Goal: Task Accomplishment & Management: Use online tool/utility

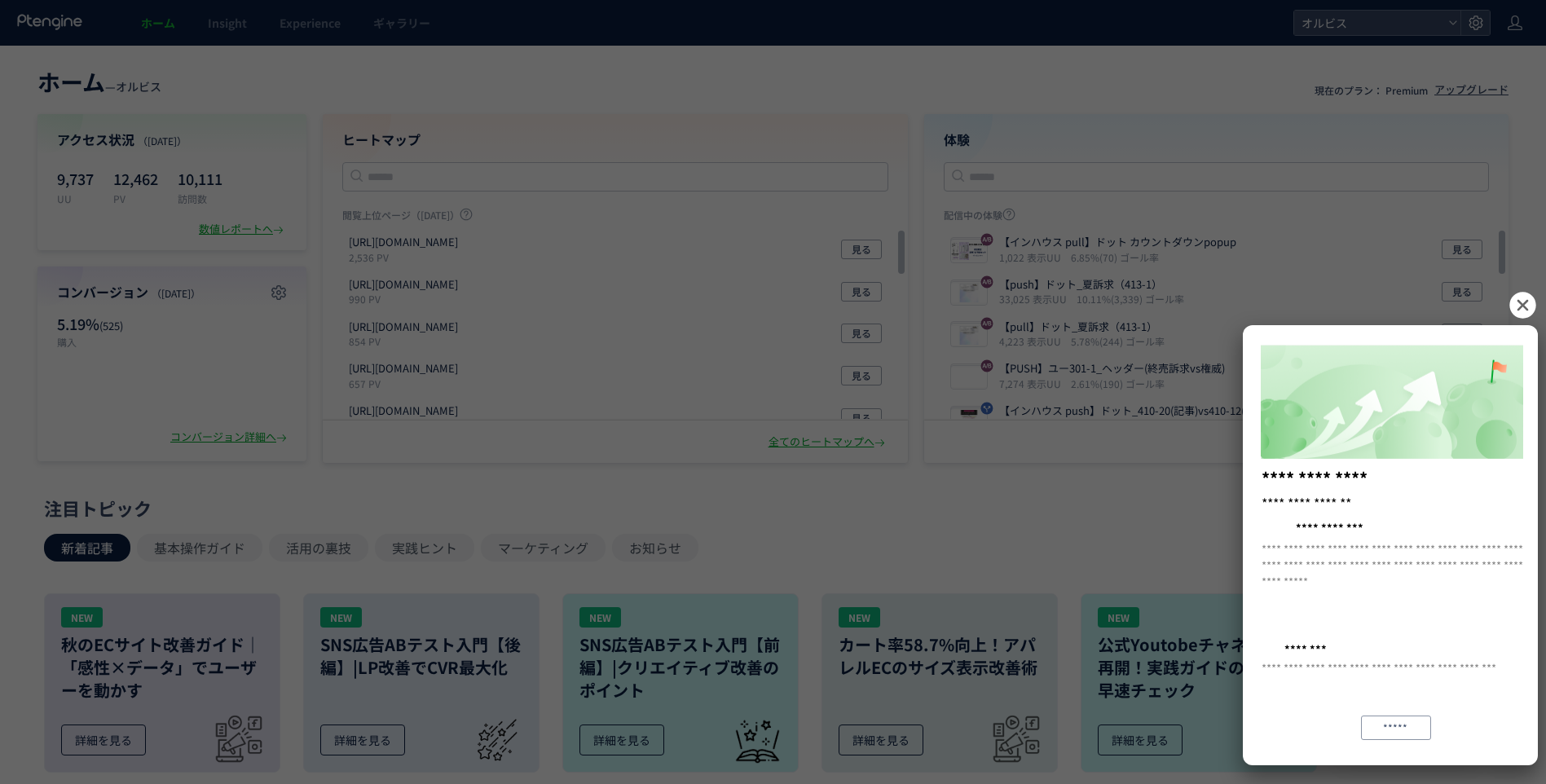
click at [1525, 304] on icon at bounding box center [1522, 304] width 26 height 26
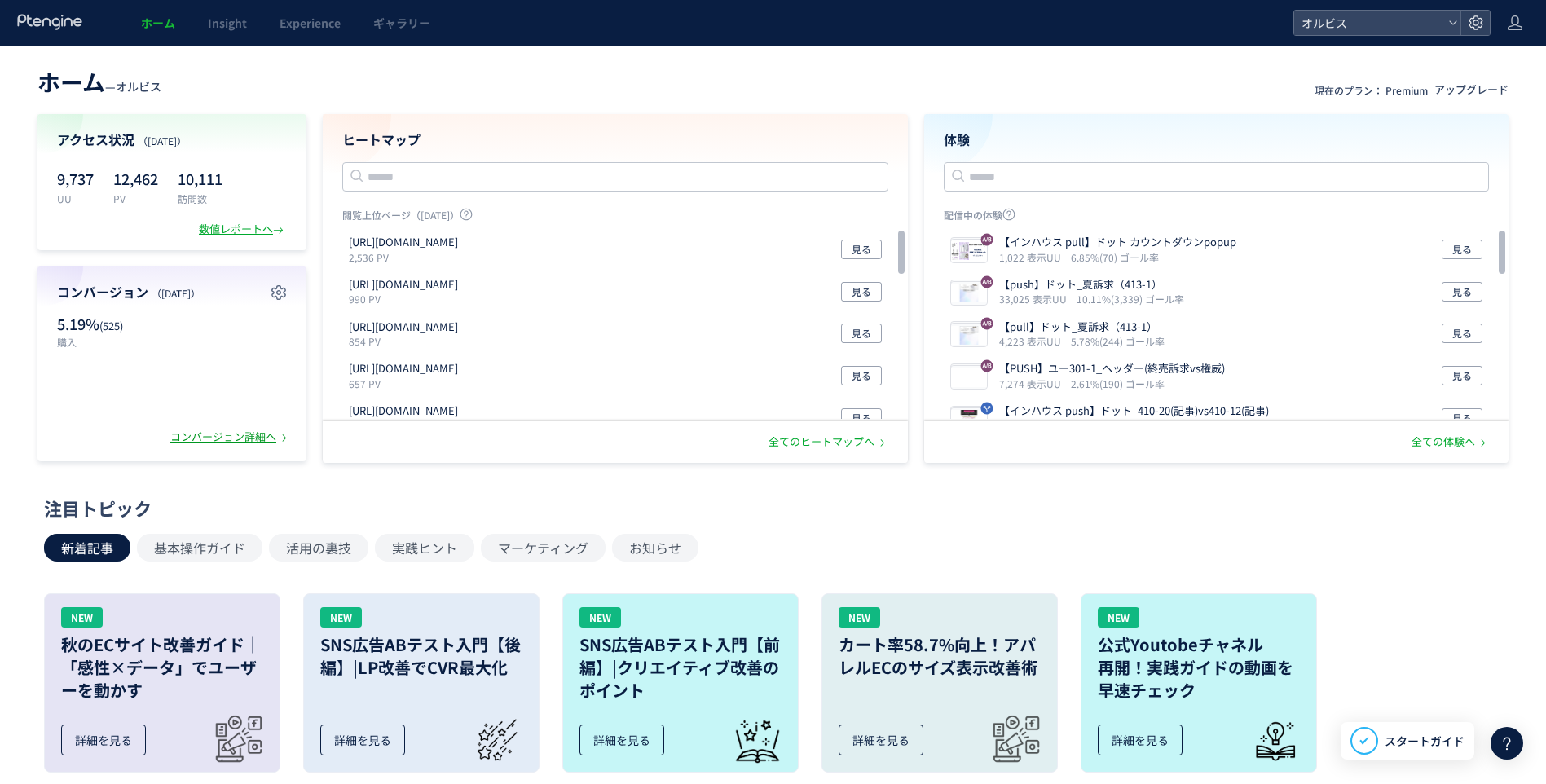
click at [221, 433] on div "コンバージョン詳細へ" at bounding box center [230, 437] width 120 height 15
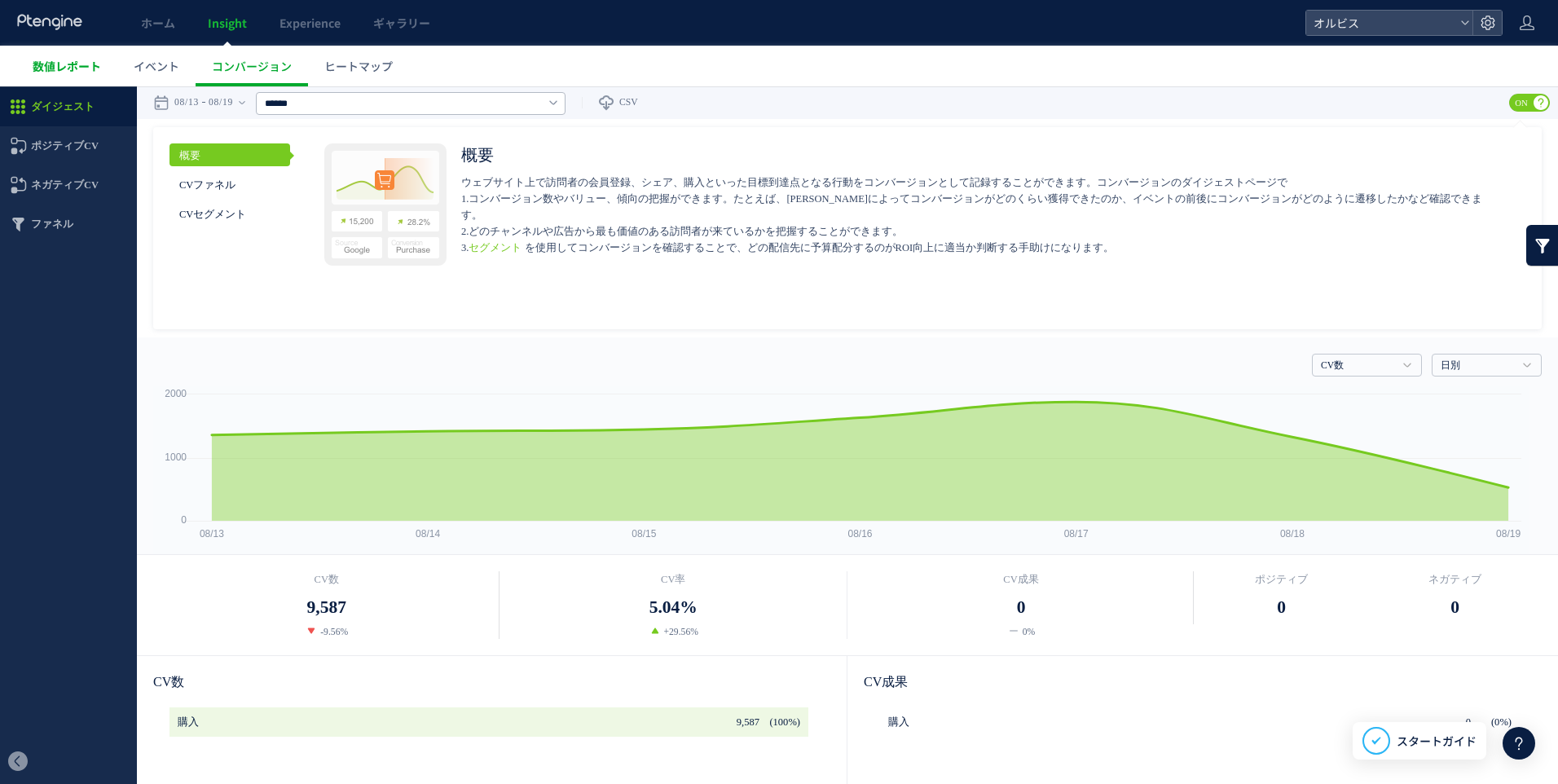
click at [45, 71] on span "数値レポート" at bounding box center [67, 66] width 69 height 16
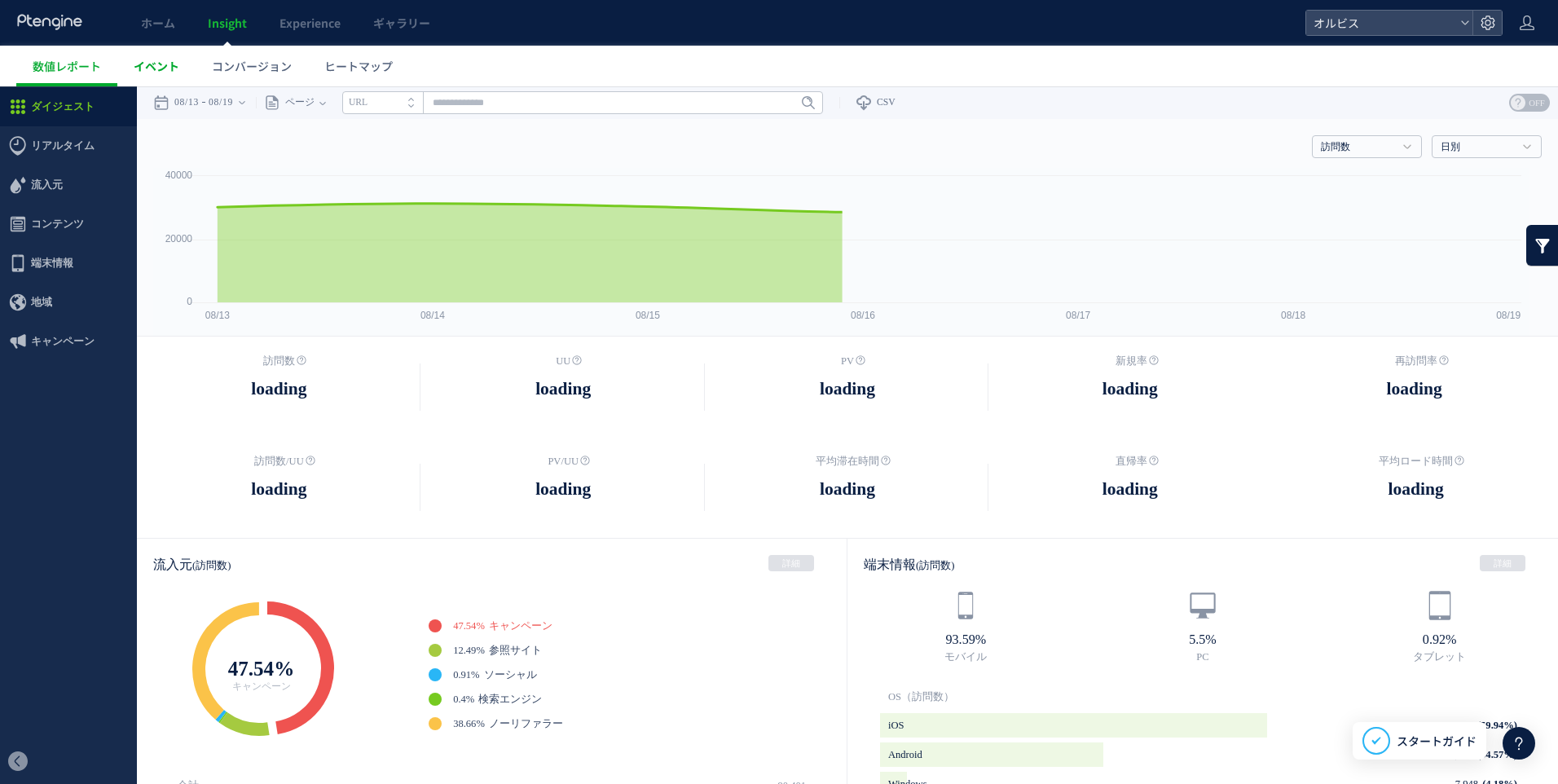
click at [167, 68] on span "イベント" at bounding box center [156, 66] width 46 height 16
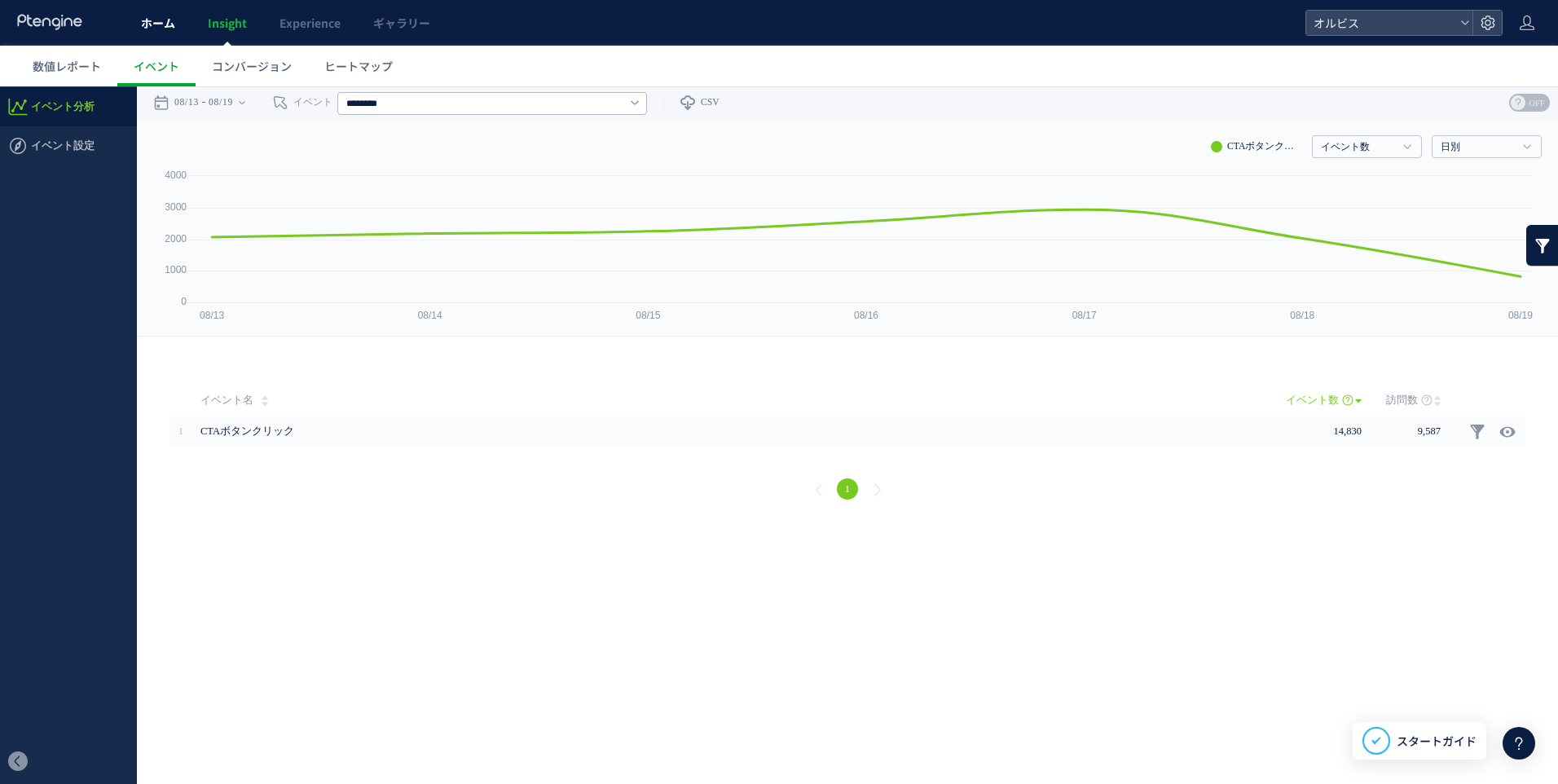
click at [148, 23] on span "ホーム" at bounding box center [158, 23] width 34 height 16
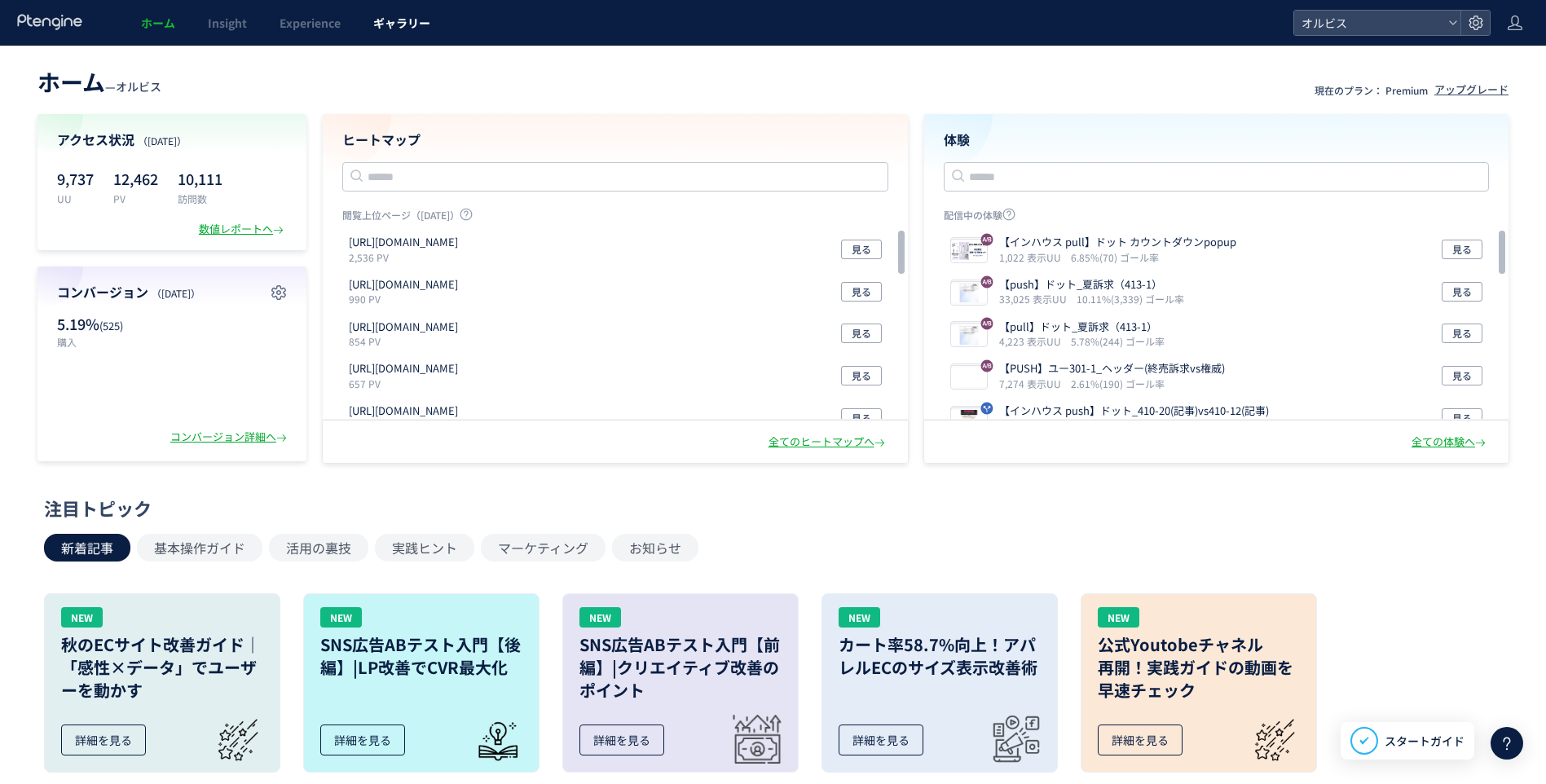
click at [382, 15] on span "ギャラリー" at bounding box center [402, 23] width 57 height 16
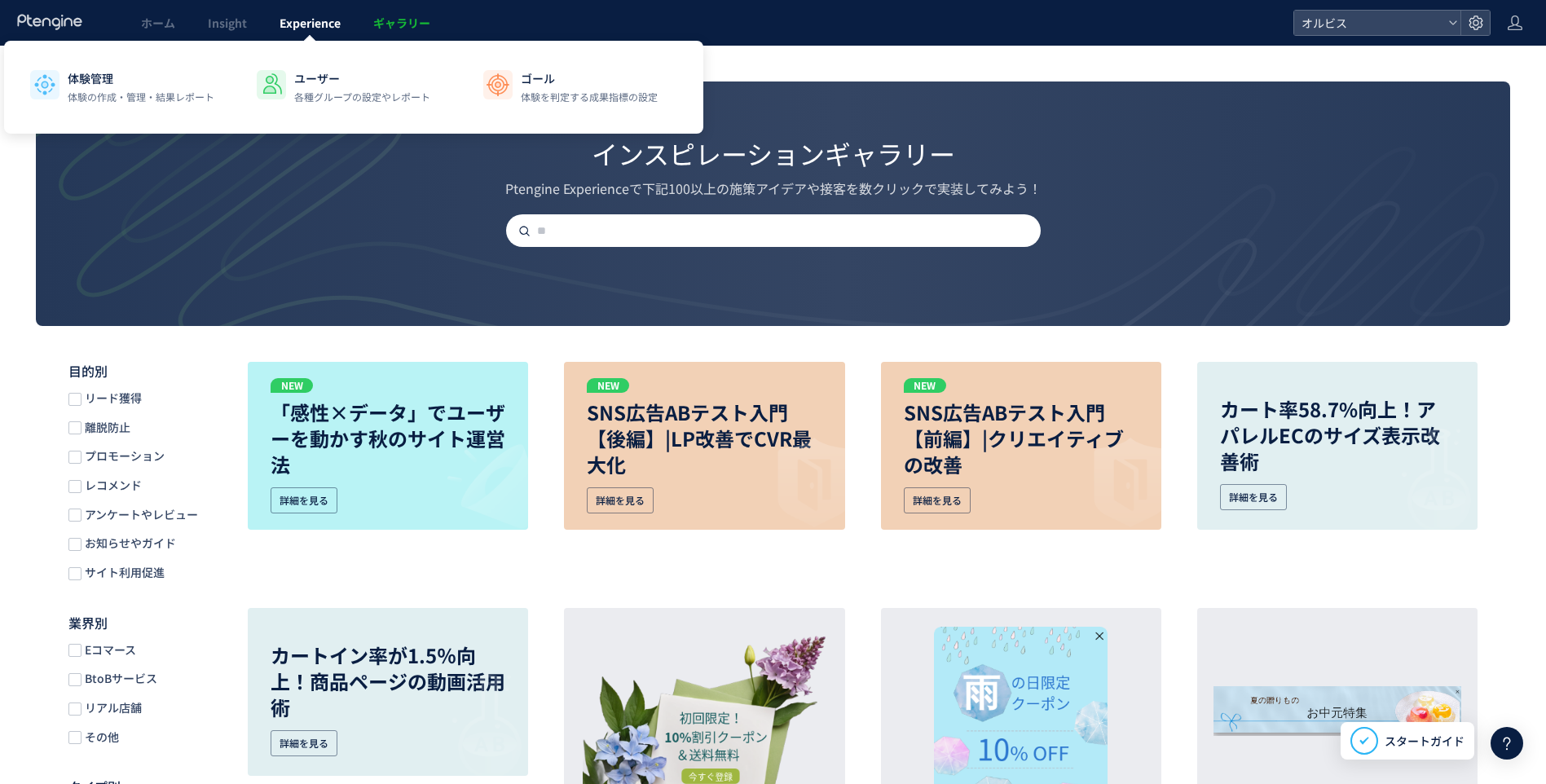
click at [319, 21] on span "Experience" at bounding box center [310, 23] width 61 height 16
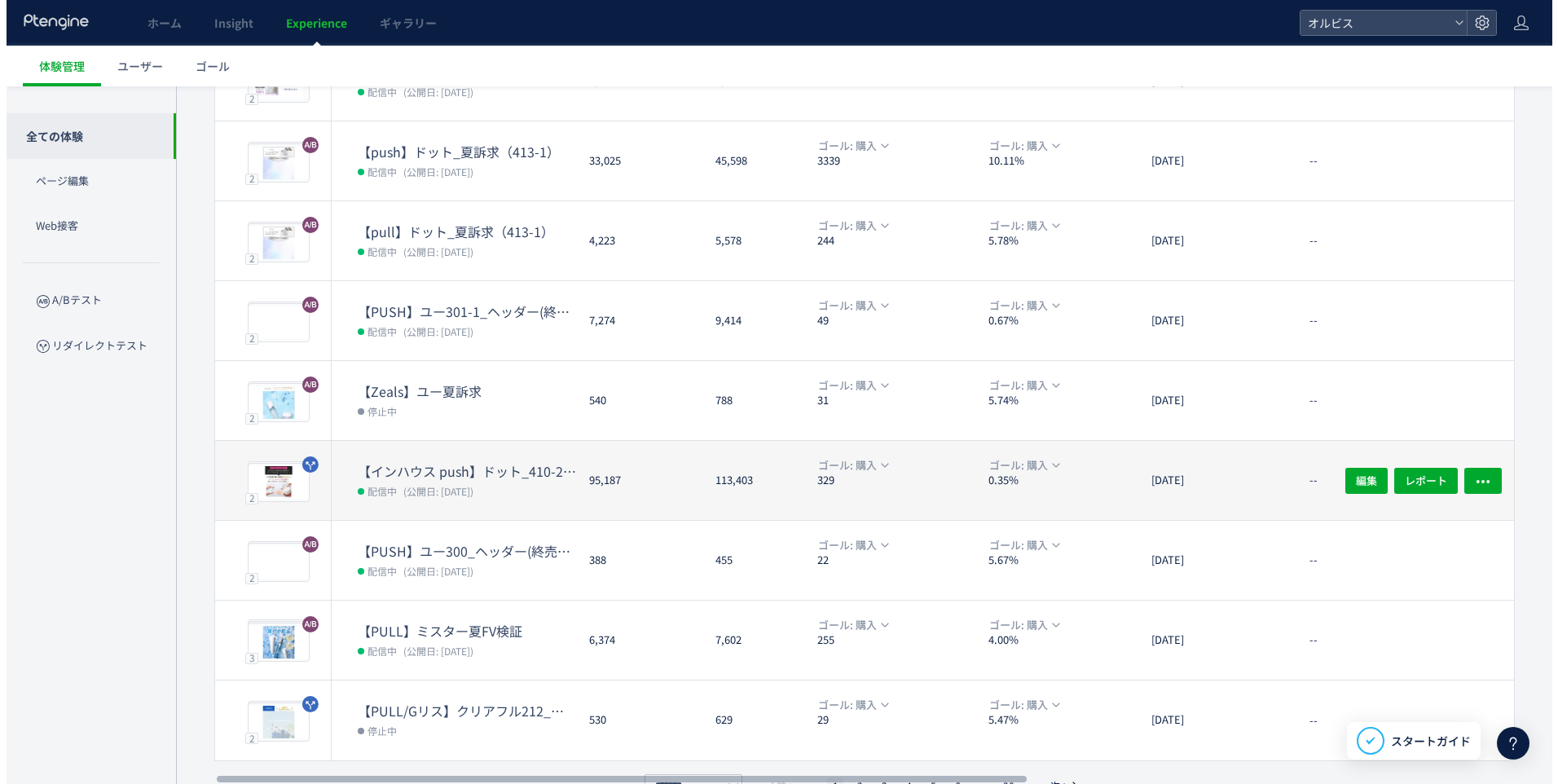
scroll to position [341, 0]
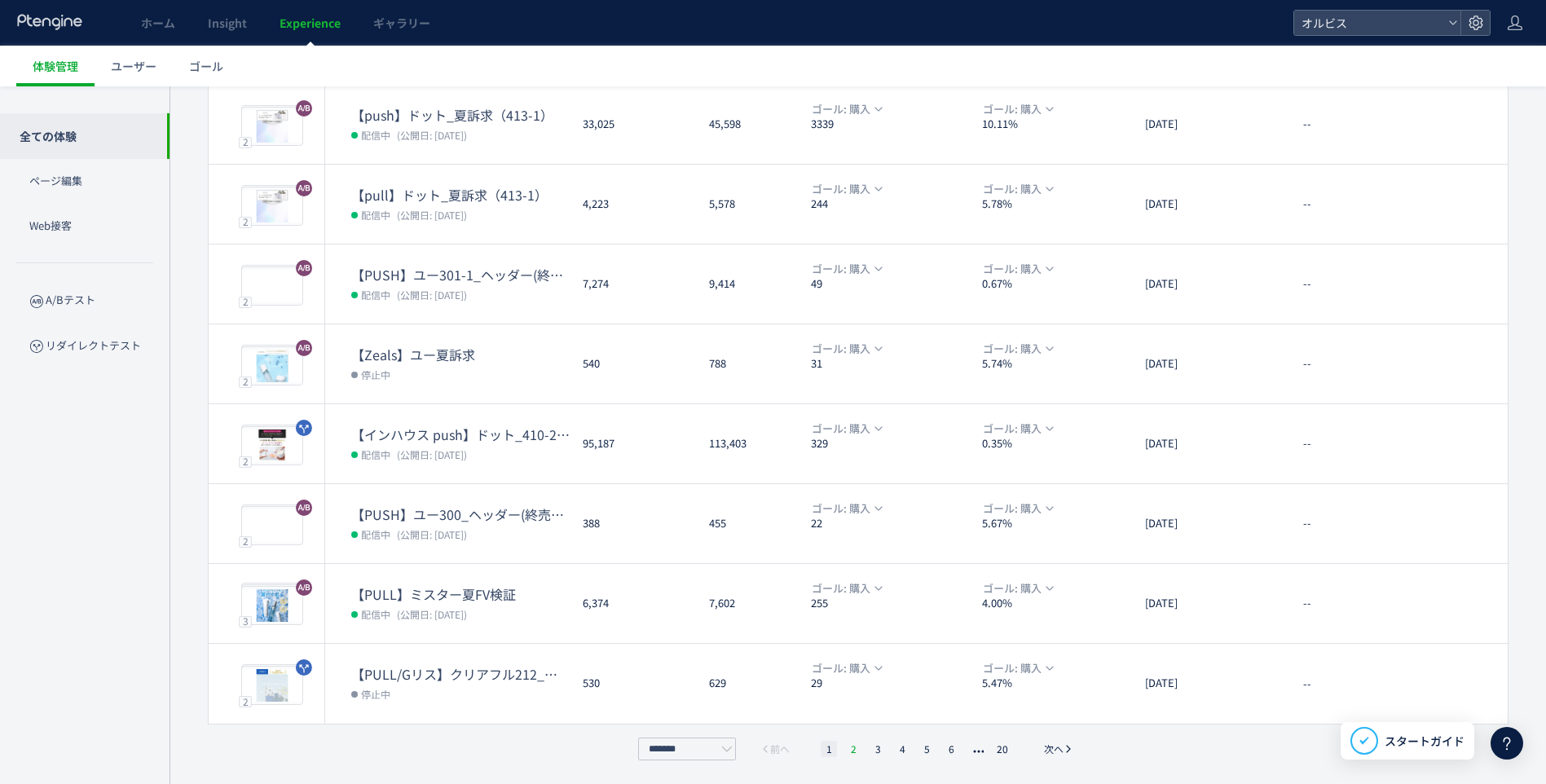
click at [869, 748] on li "2" at bounding box center [877, 749] width 16 height 16
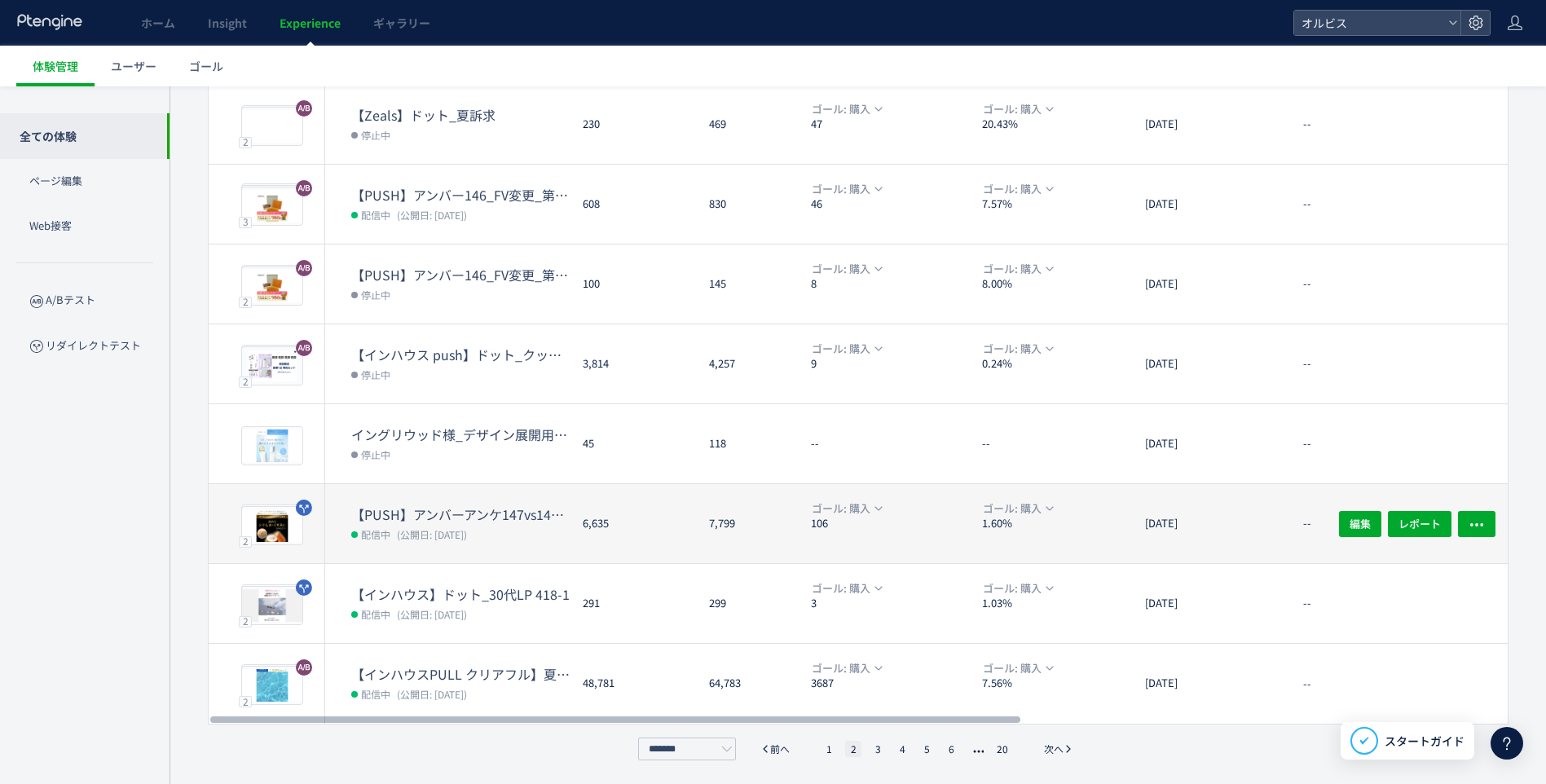
click at [483, 517] on dt "【PUSH】アンバーアンケ147vs147-1" at bounding box center [460, 514] width 218 height 19
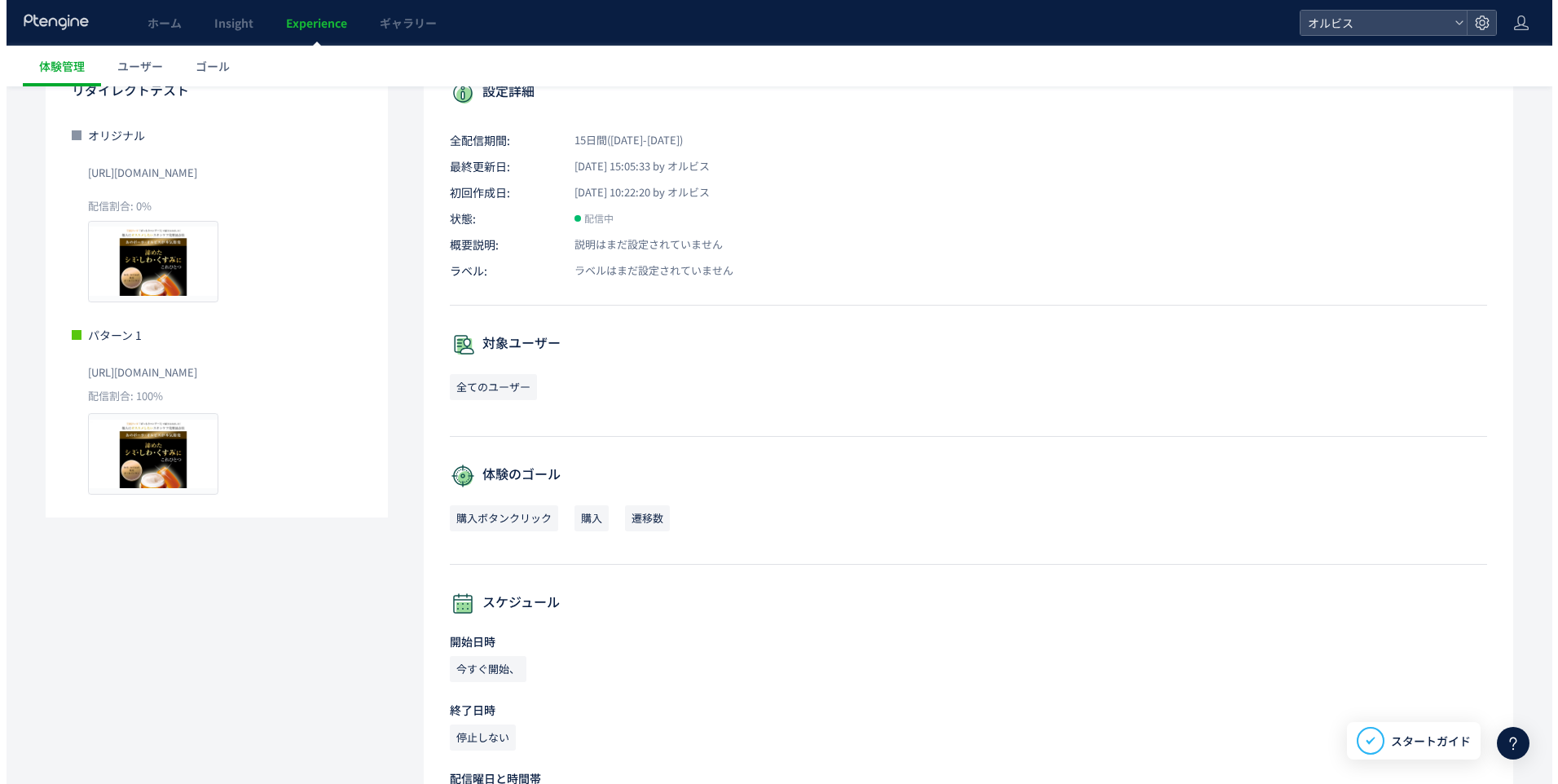
scroll to position [163, 0]
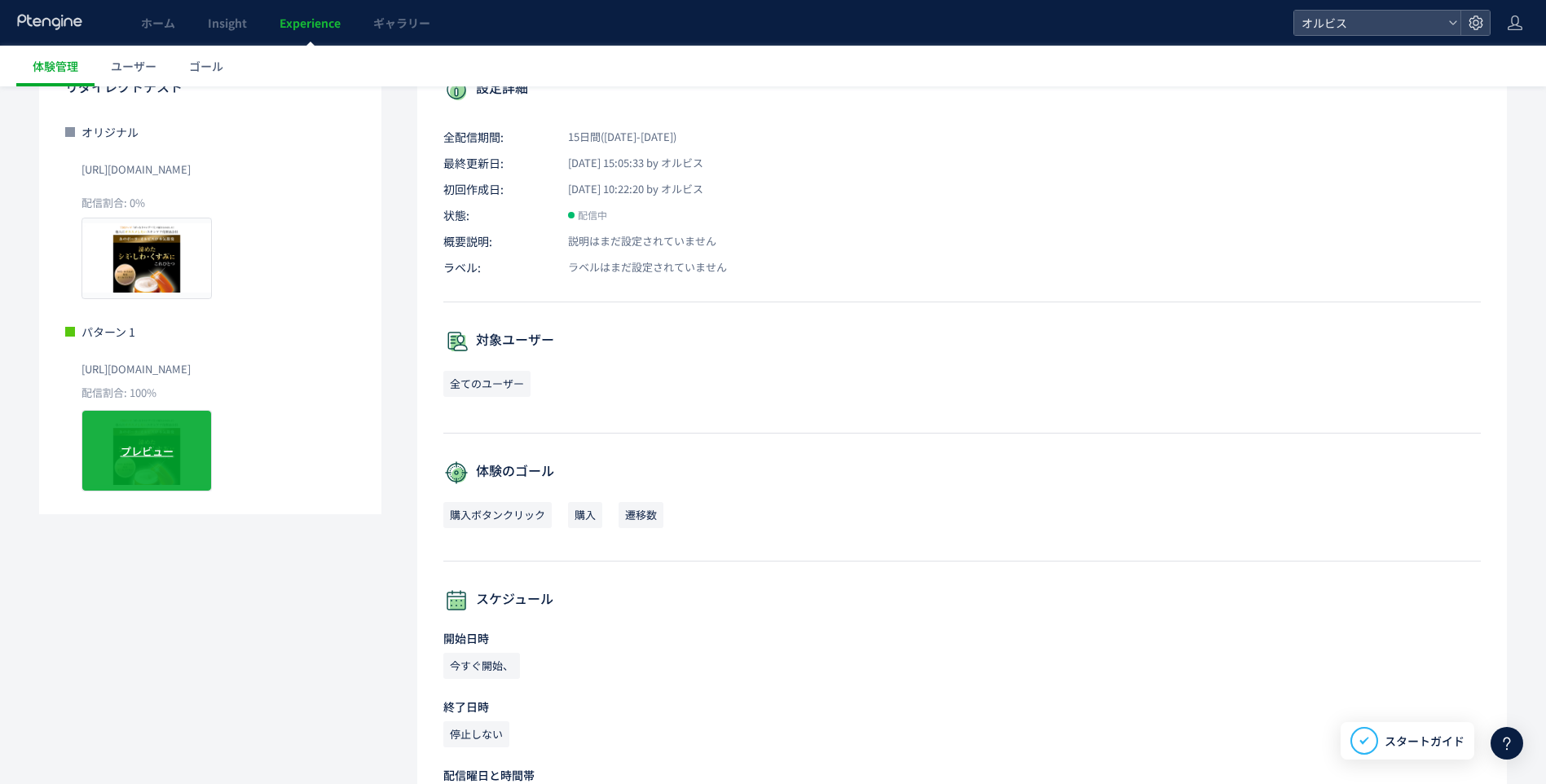
click at [116, 457] on div "プレビュー" at bounding box center [146, 450] width 130 height 81
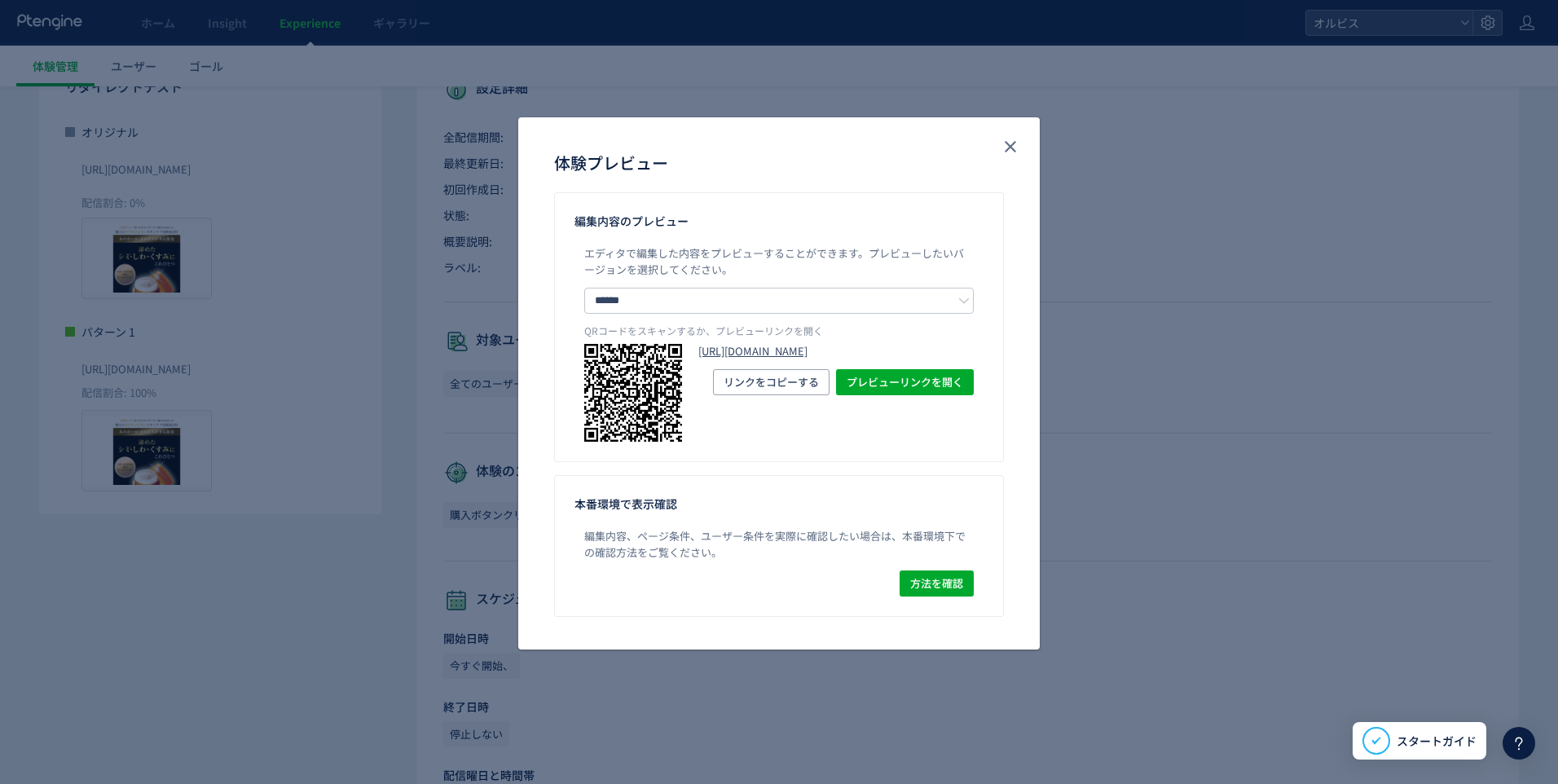
click at [732, 359] on link "[URL][DOMAIN_NAME]" at bounding box center [836, 351] width 275 height 15
